Goal: Check status: Check status

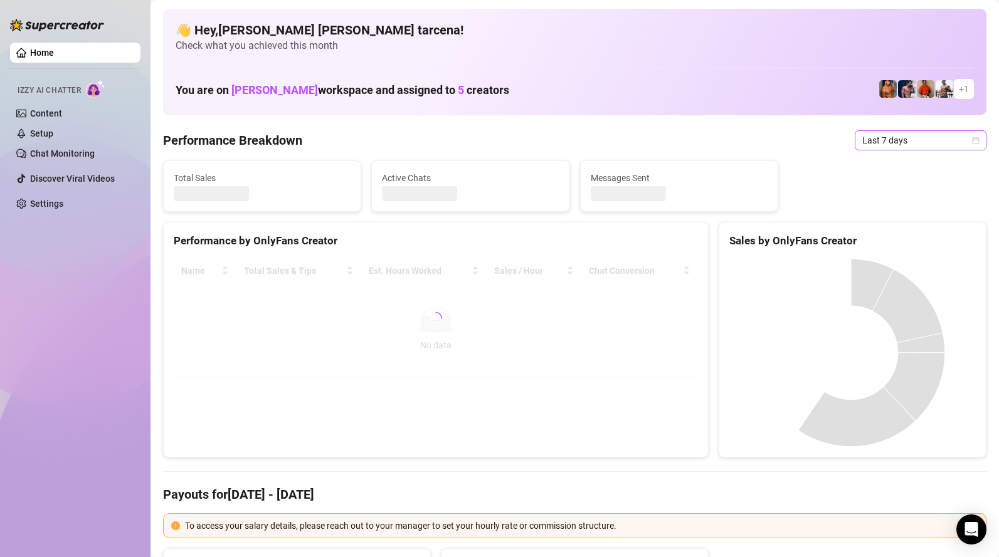
click at [901, 139] on span "Last 7 days" at bounding box center [920, 140] width 117 height 19
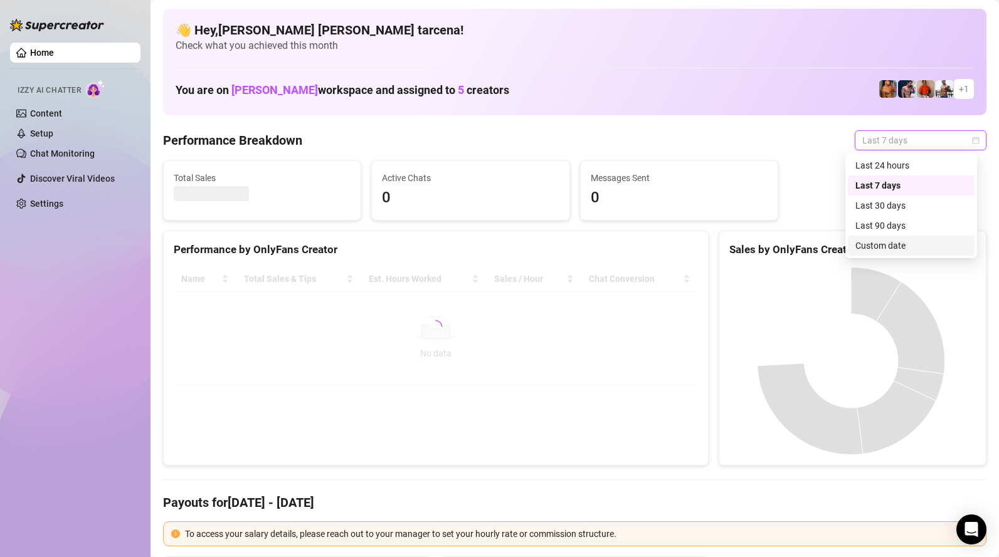
click at [889, 246] on div "Custom date" at bounding box center [911, 246] width 112 height 14
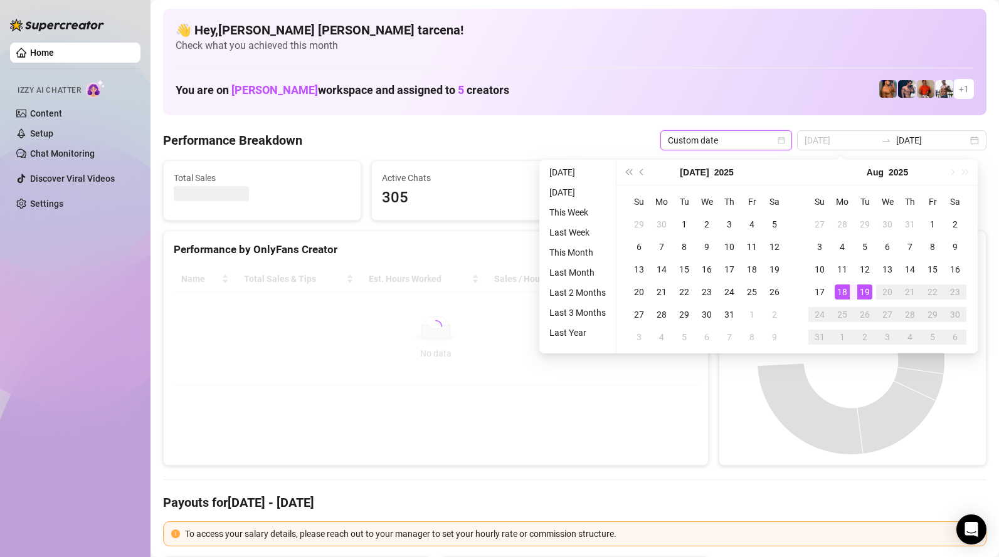
type input "[DATE]"
click at [869, 292] on div "19" at bounding box center [864, 292] width 15 height 15
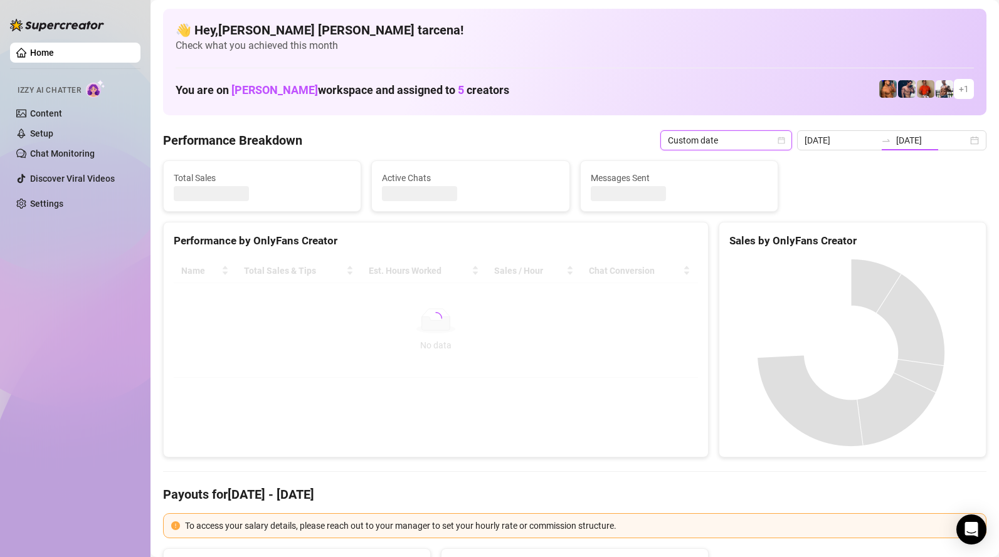
type input "[DATE]"
